Goal: Information Seeking & Learning: Learn about a topic

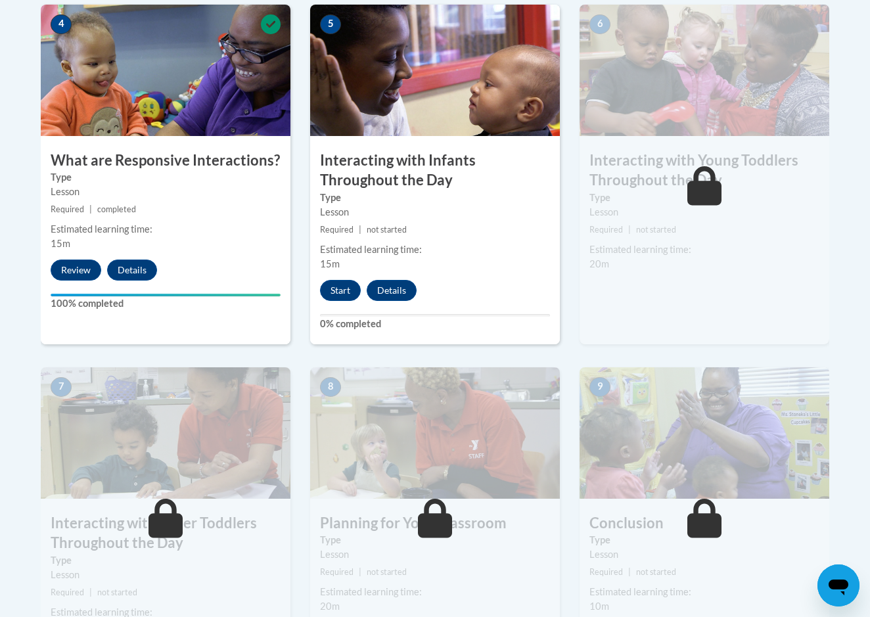
scroll to position [849, 0]
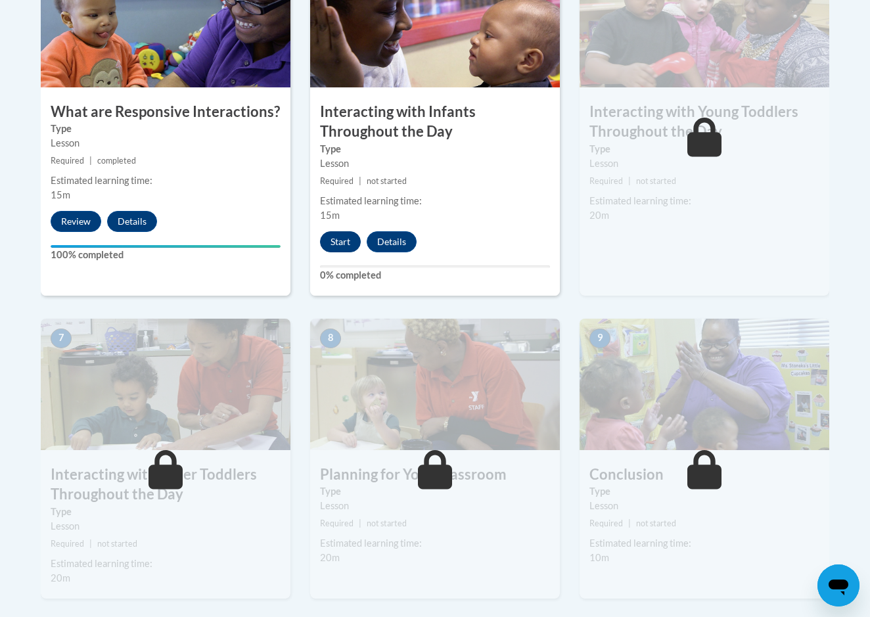
click at [343, 231] on button "Start" at bounding box center [340, 241] width 41 height 21
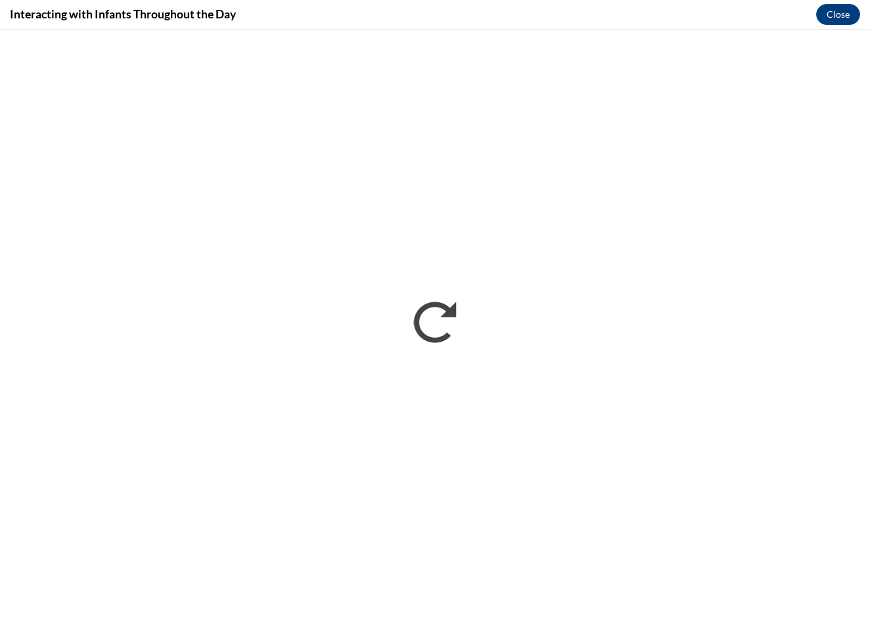
scroll to position [0, 0]
